Goal: Task Accomplishment & Management: Complete application form

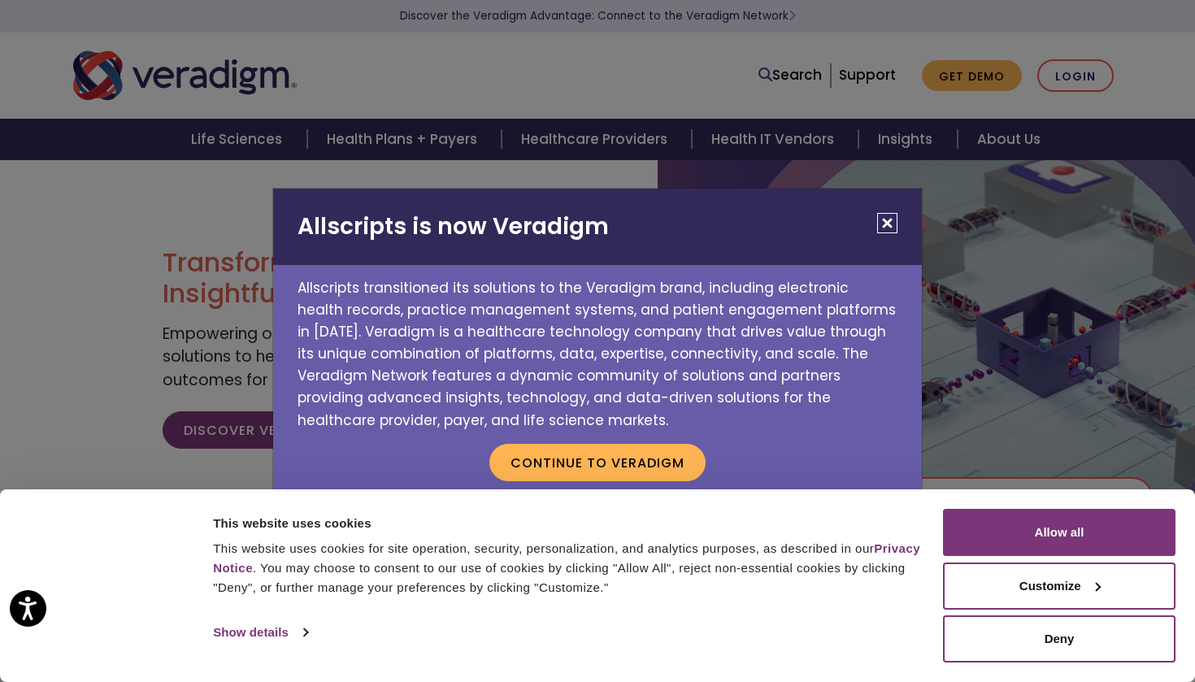
click at [891, 225] on button "Close" at bounding box center [887, 223] width 20 height 20
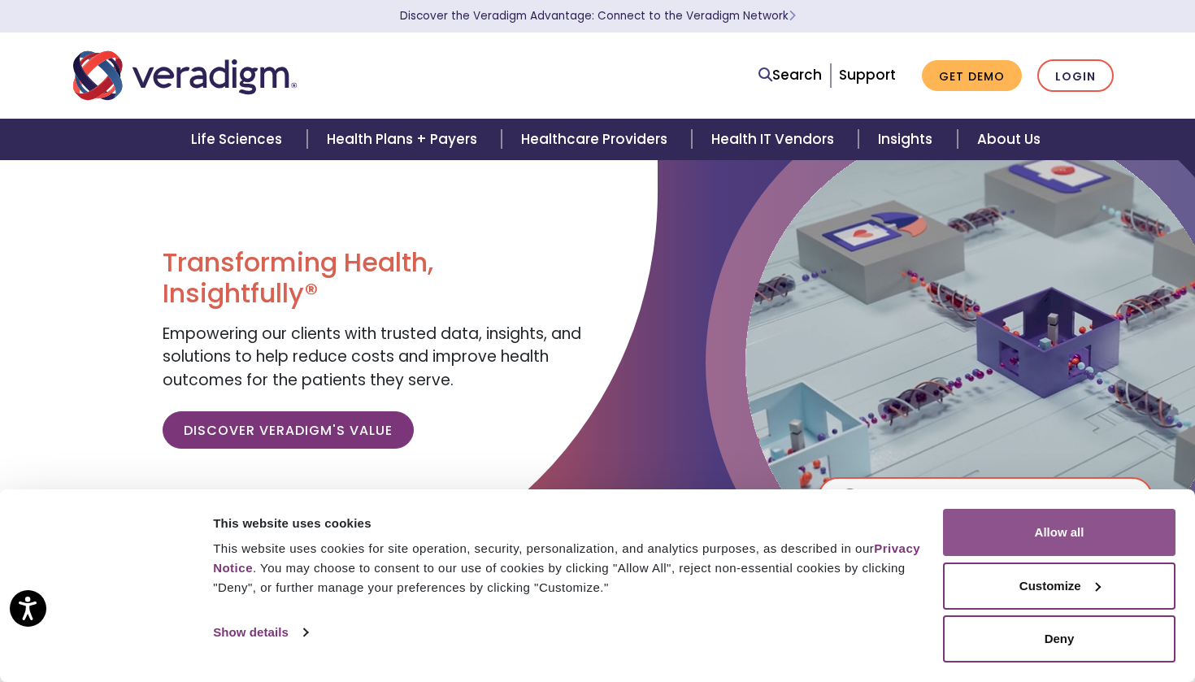
click at [1082, 516] on button "Allow all" at bounding box center [1059, 532] width 233 height 47
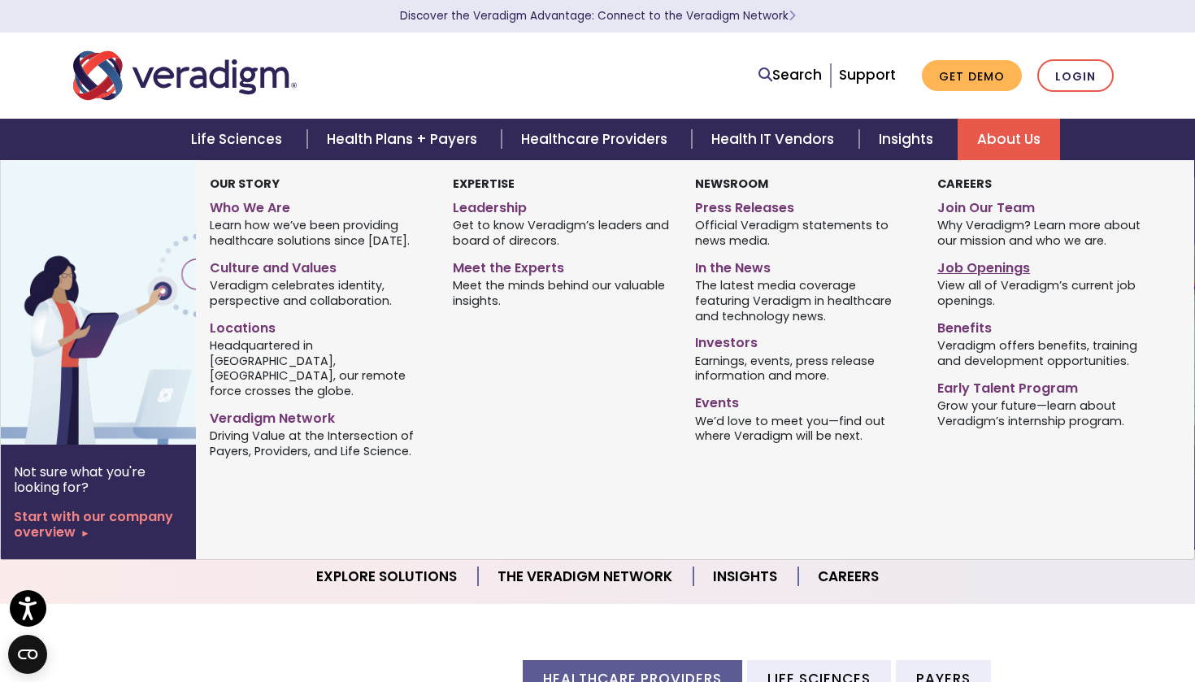
click at [993, 267] on link "Job Openings" at bounding box center [1047, 266] width 218 height 24
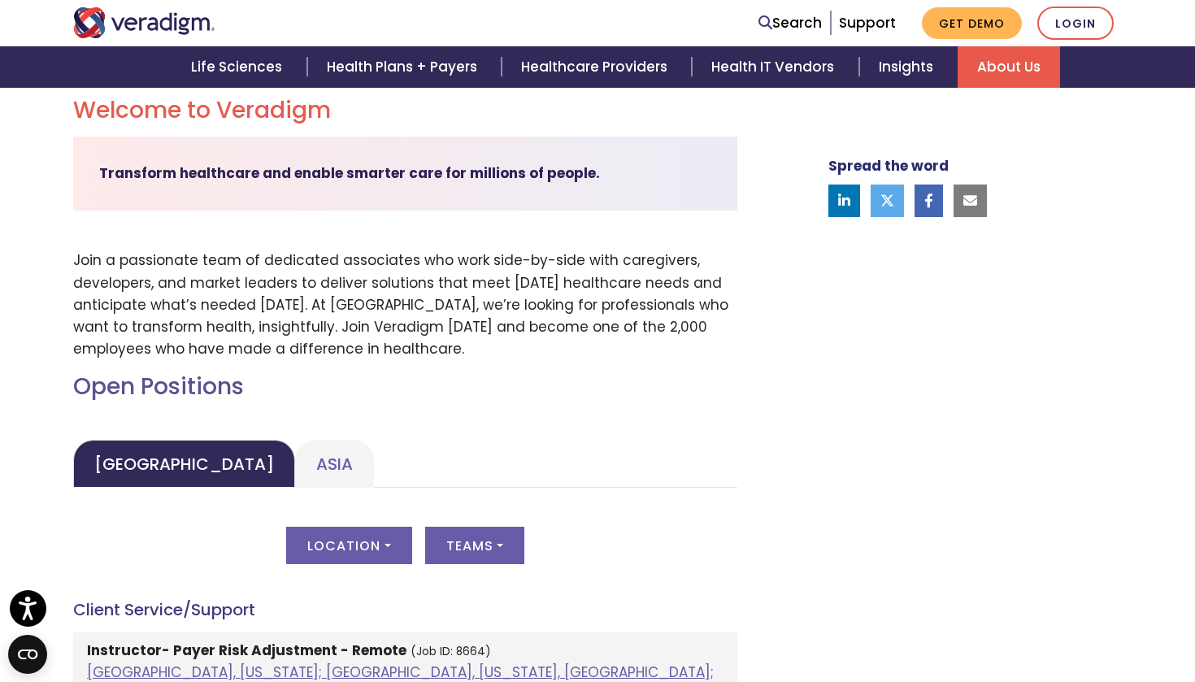
scroll to position [469, 0]
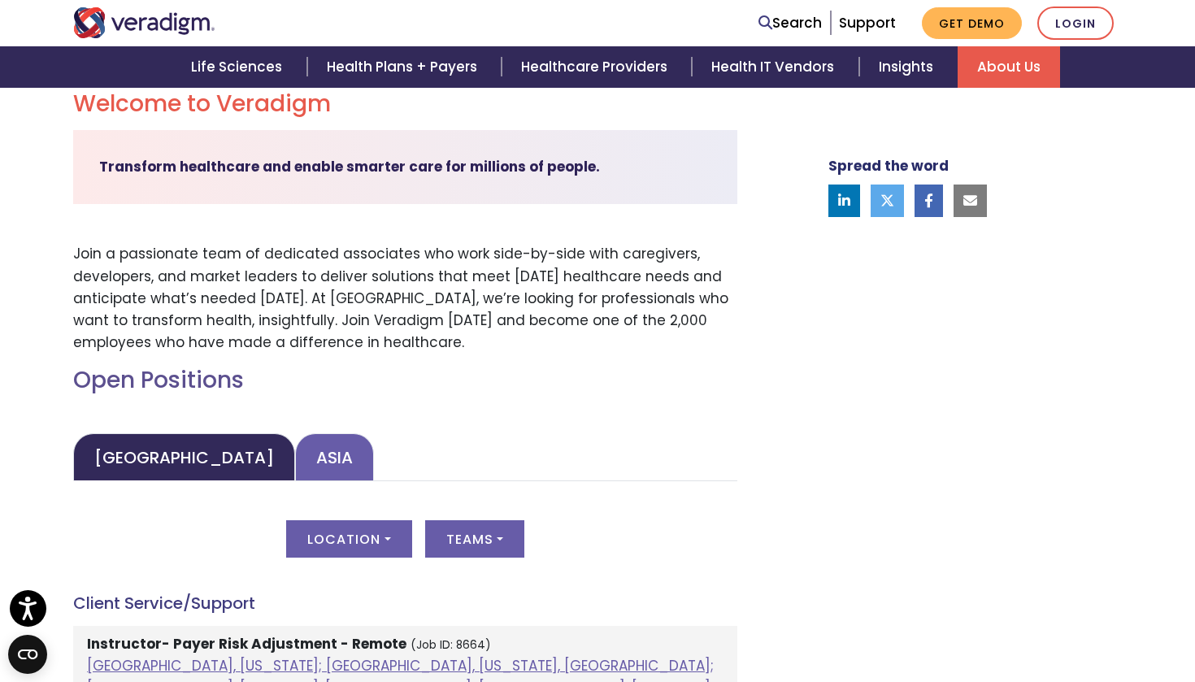
click at [295, 451] on link "Asia" at bounding box center [334, 457] width 79 height 48
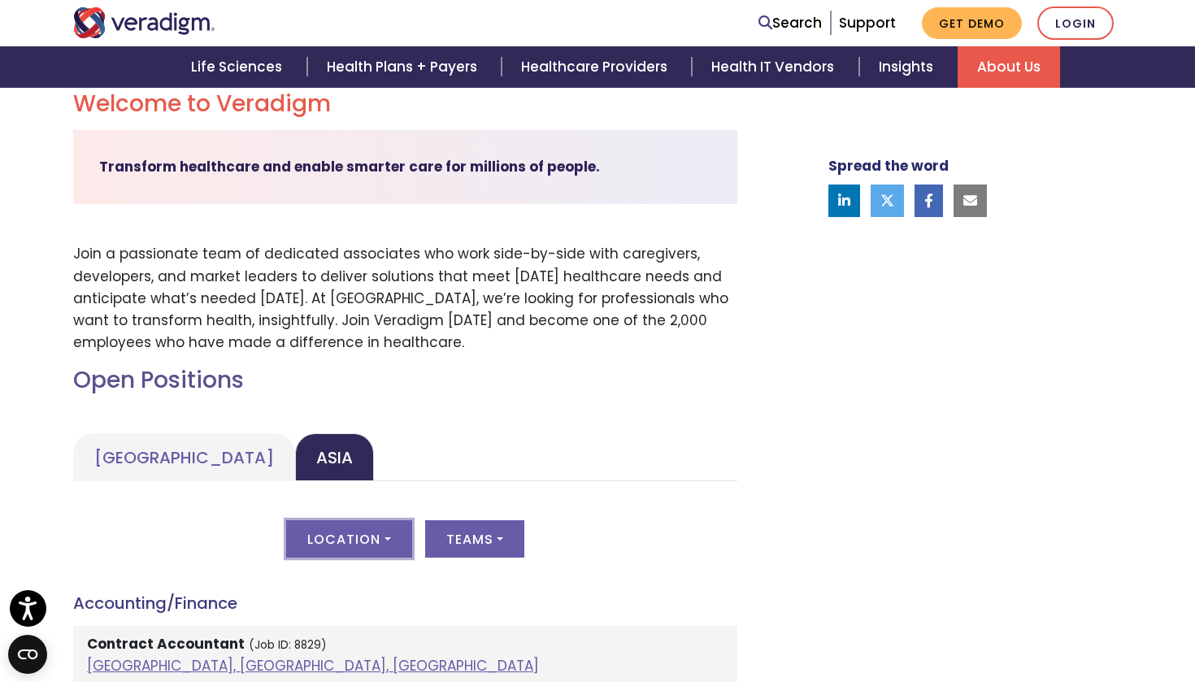
click at [382, 522] on button "Location" at bounding box center [348, 538] width 125 height 37
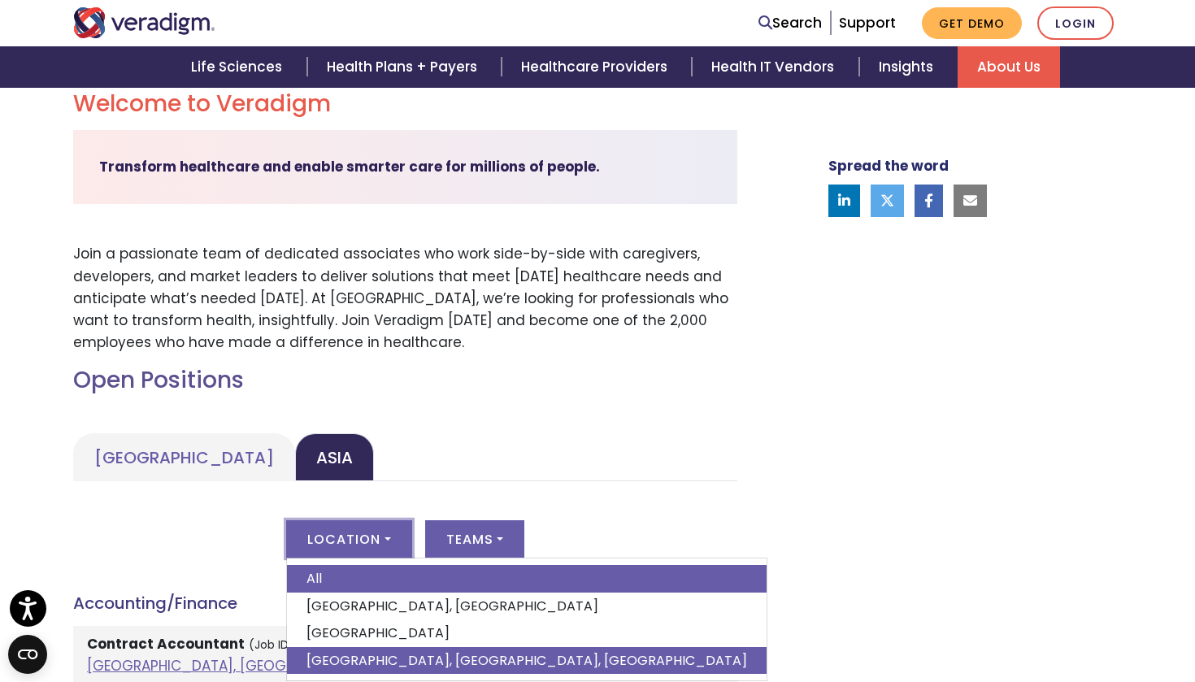
click at [403, 647] on link "Pune, Maharashtra, India" at bounding box center [527, 661] width 480 height 28
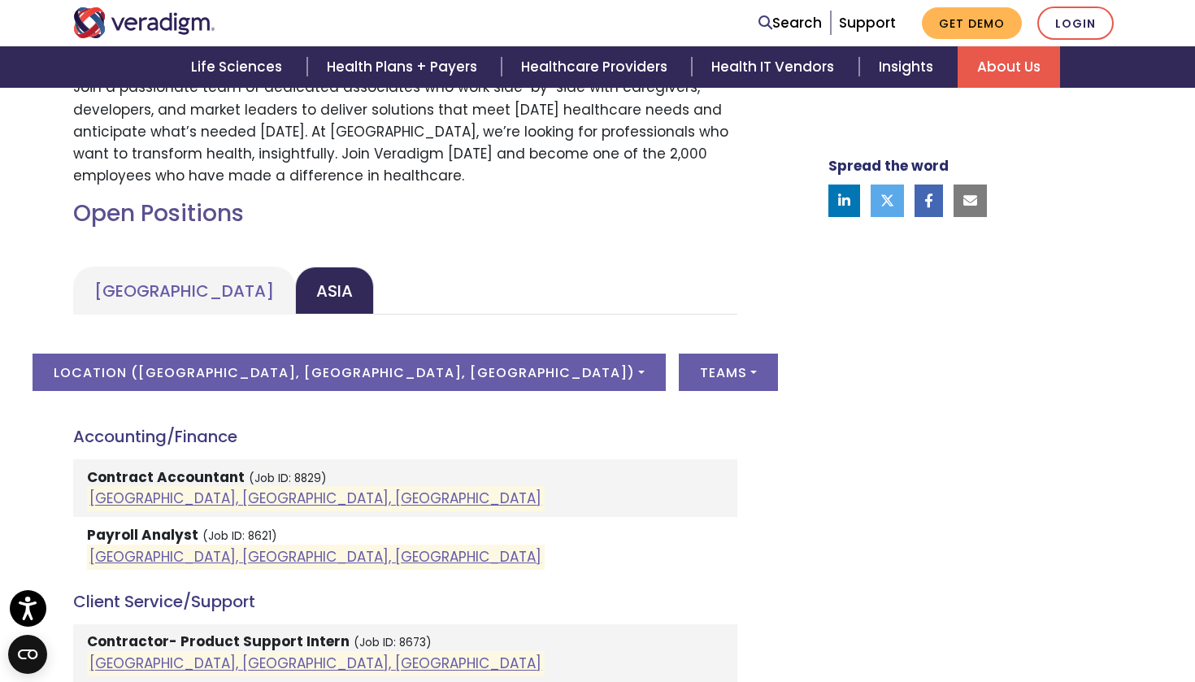
scroll to position [640, 0]
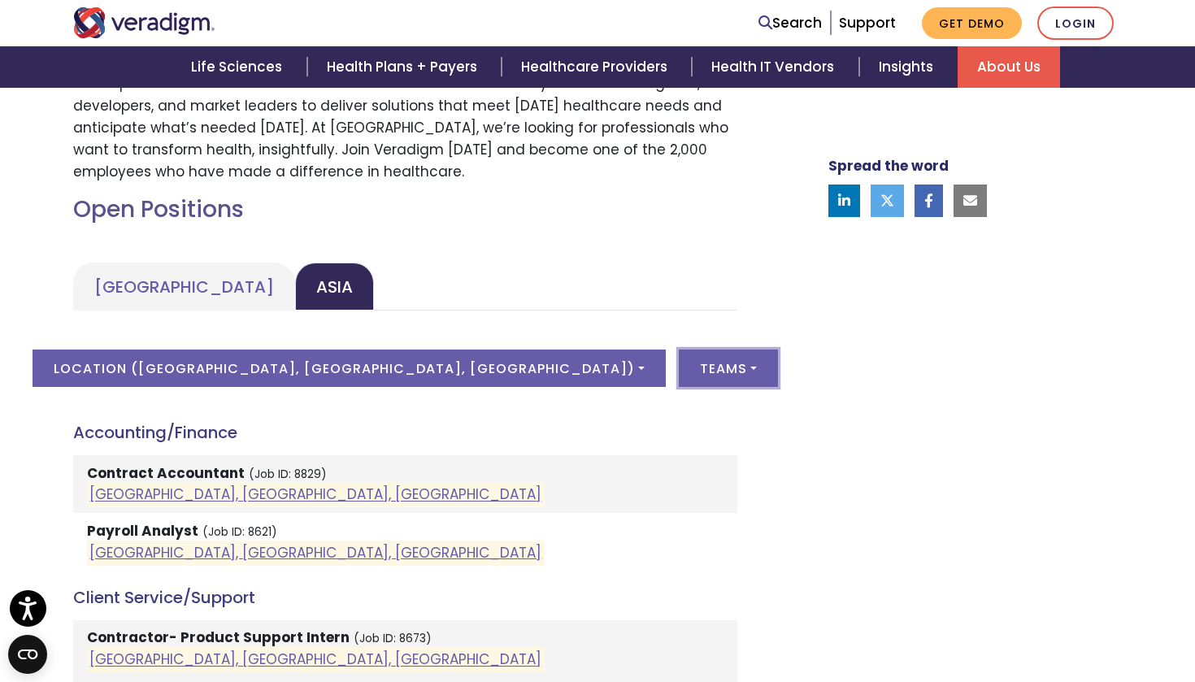
click at [679, 372] on button "Teams" at bounding box center [728, 368] width 99 height 37
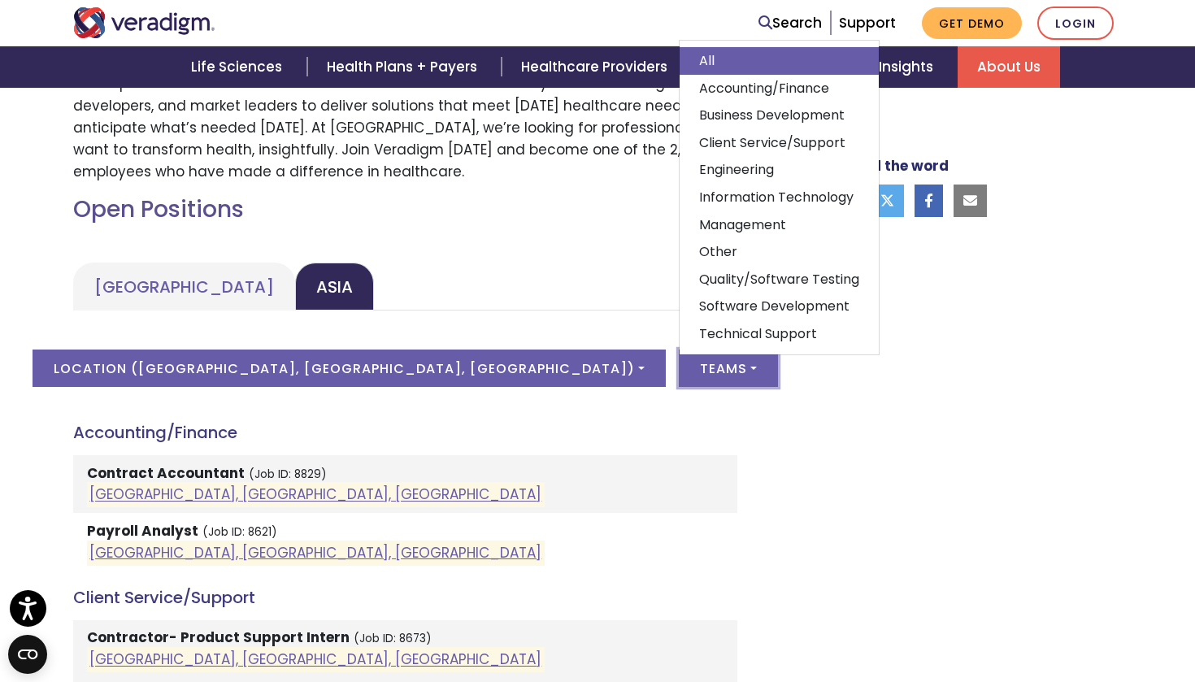
click at [679, 372] on button "Teams" at bounding box center [728, 368] width 99 height 37
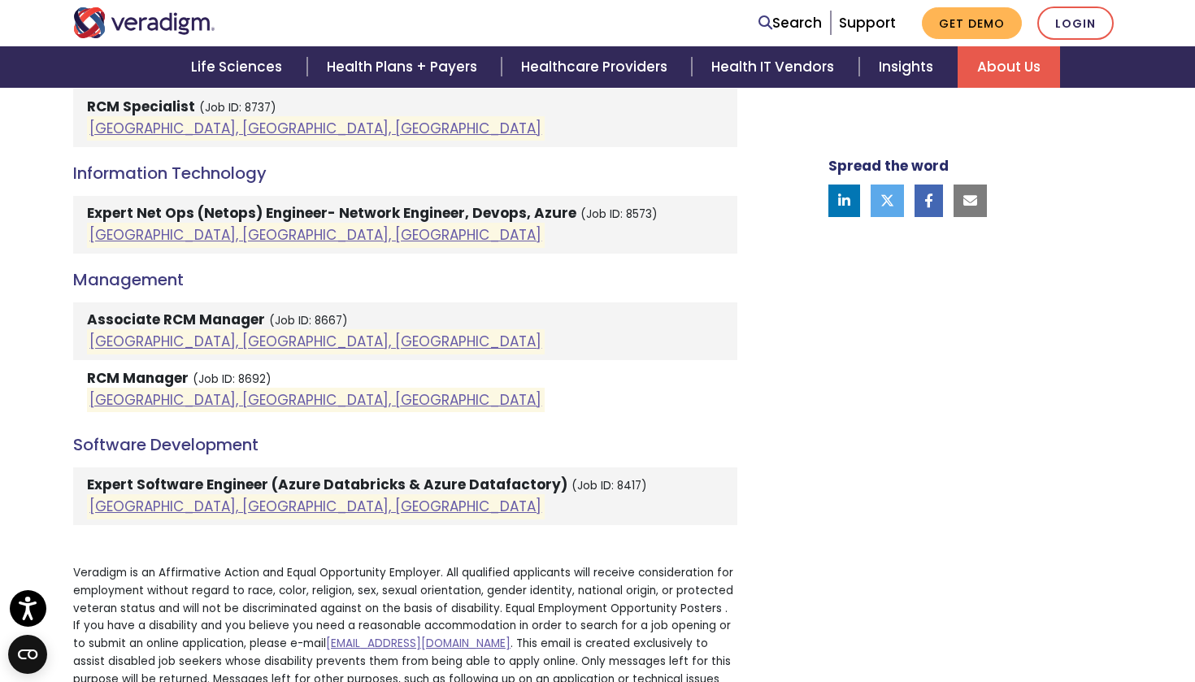
scroll to position [1693, 0]
